Goal: Task Accomplishment & Management: Manage account settings

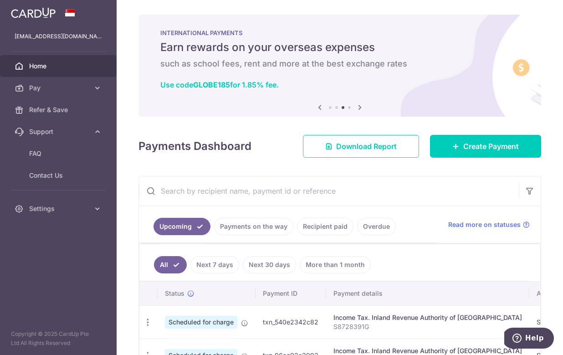
scroll to position [0, 308]
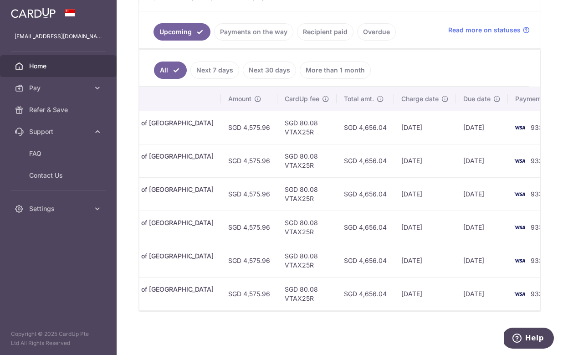
click at [259, 38] on link "Payments on the way" at bounding box center [253, 31] width 79 height 17
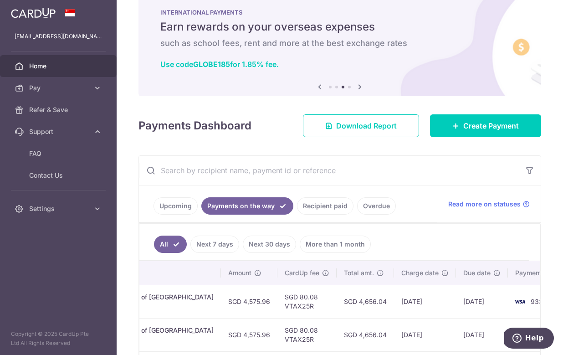
click at [312, 205] on link "Recipient paid" at bounding box center [325, 205] width 56 height 17
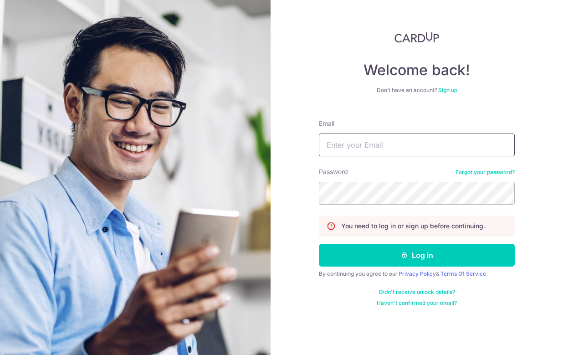
click at [343, 150] on input "Email" at bounding box center [417, 144] width 196 height 23
type input "[EMAIL_ADDRESS][DOMAIN_NAME]"
click at [417, 255] on button "Log in" at bounding box center [417, 255] width 196 height 23
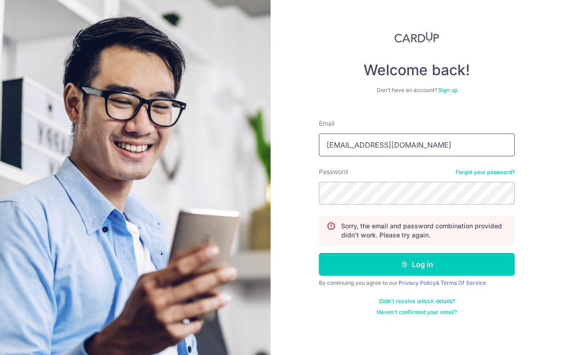
type input "[EMAIL_ADDRESS][DOMAIN_NAME]"
click at [417, 264] on button "Log in" at bounding box center [417, 264] width 196 height 23
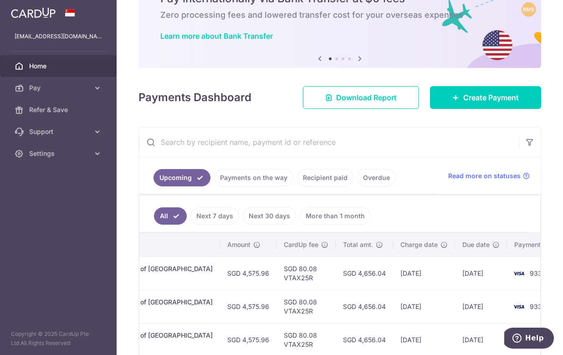
scroll to position [0, 308]
click at [336, 179] on link "Recipient paid" at bounding box center [325, 177] width 56 height 17
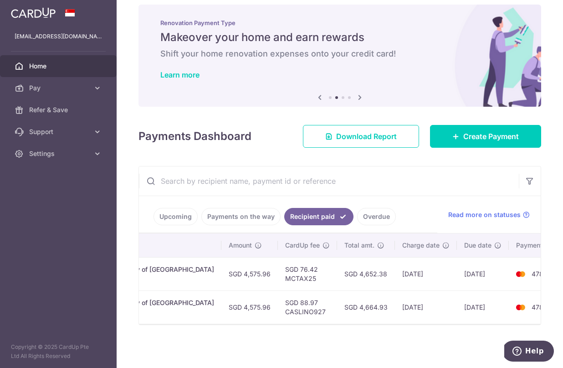
scroll to position [10, 0]
